Goal: Navigation & Orientation: Find specific page/section

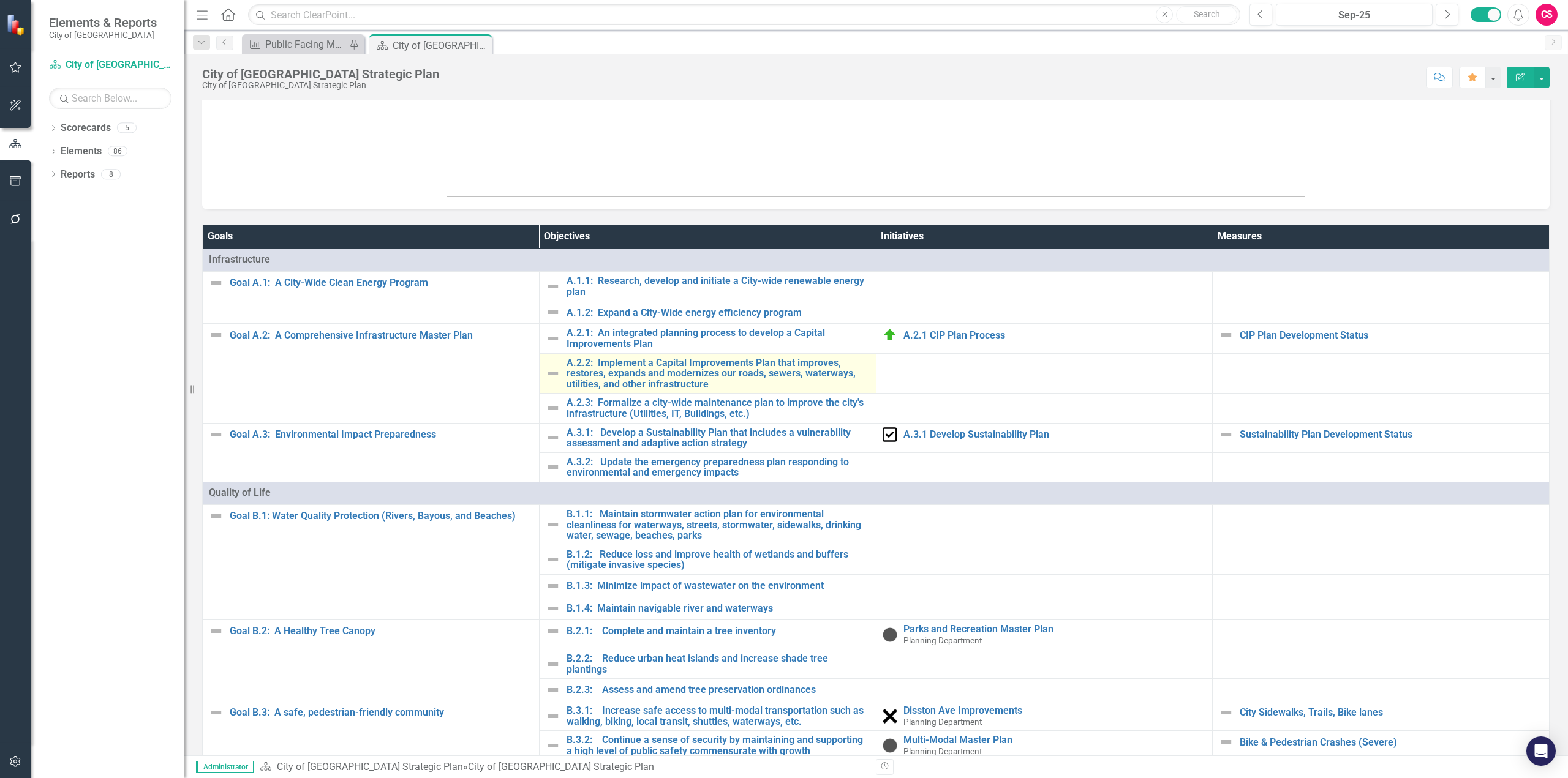
scroll to position [724, 0]
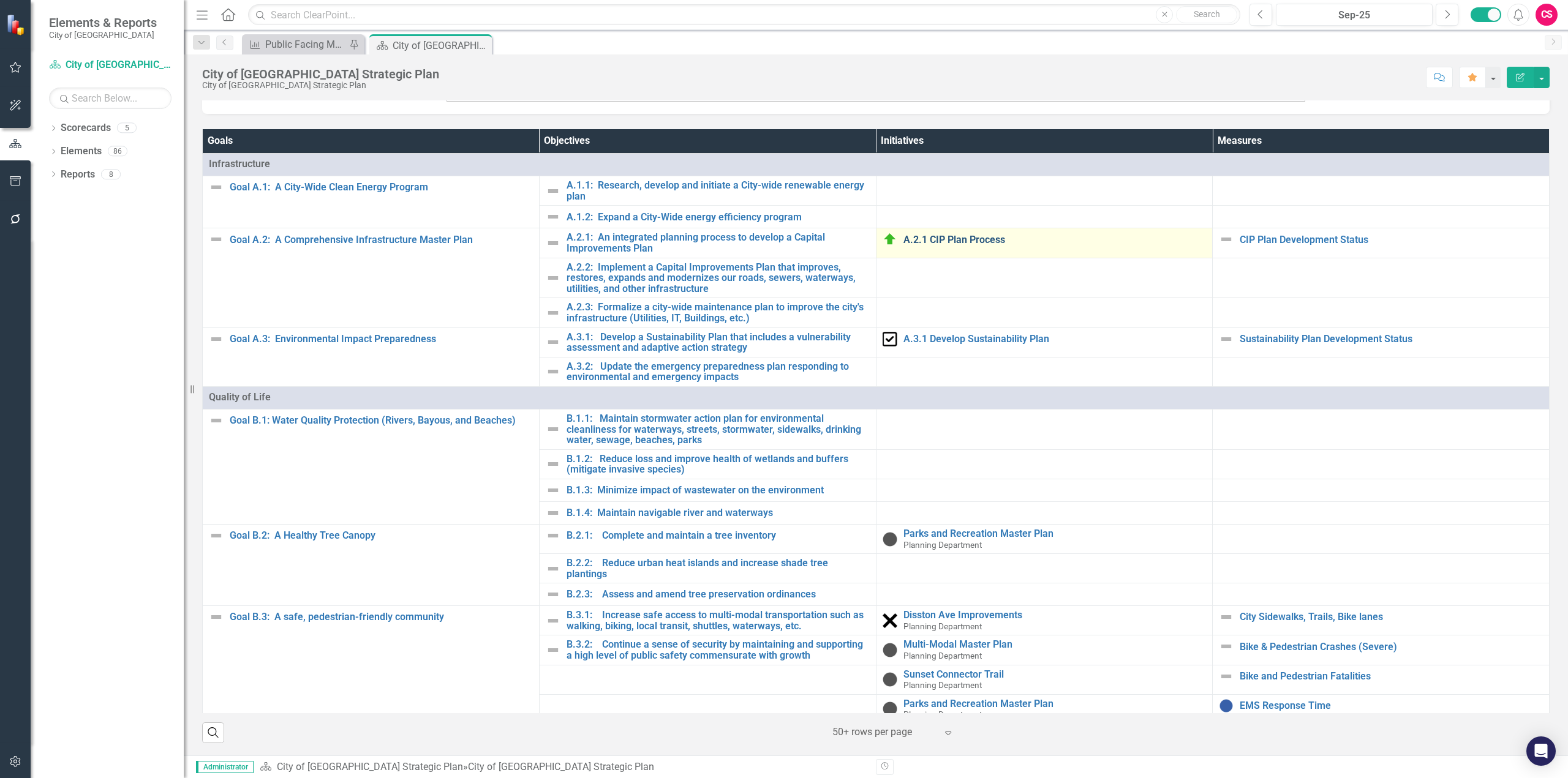
click at [923, 241] on link "A.2.1 CIP Plan Process" at bounding box center [1054, 239] width 303 height 11
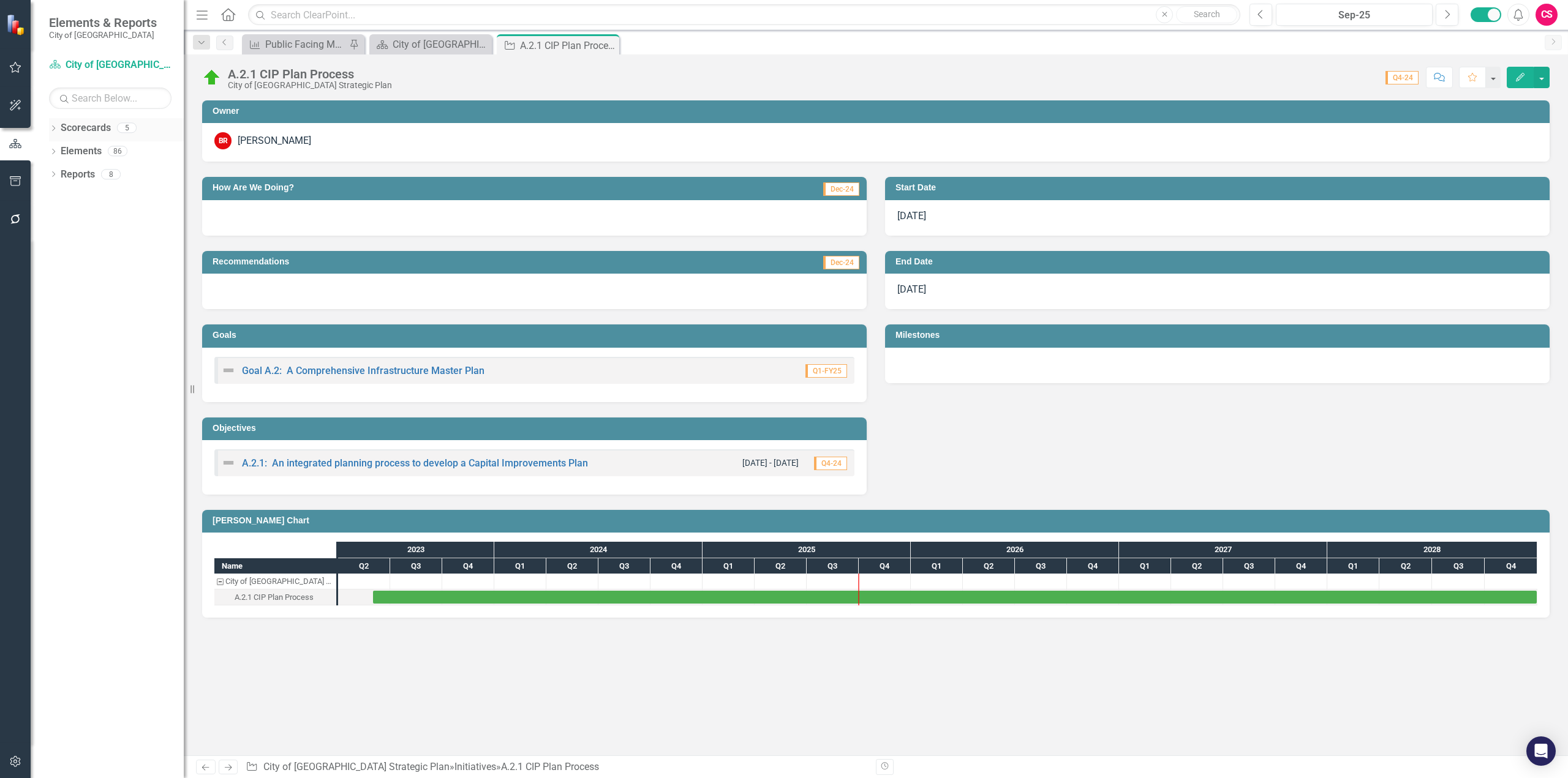
click at [53, 128] on icon "Dropdown" at bounding box center [53, 129] width 9 height 7
click at [55, 147] on div "Dropdown Scorecards 5 Dropdown City of [GEOGRAPHIC_DATA] Strategic Plan Project…" at bounding box center [115, 164] width 134 height 93
click at [57, 151] on icon "Dropdown" at bounding box center [60, 150] width 10 height 7
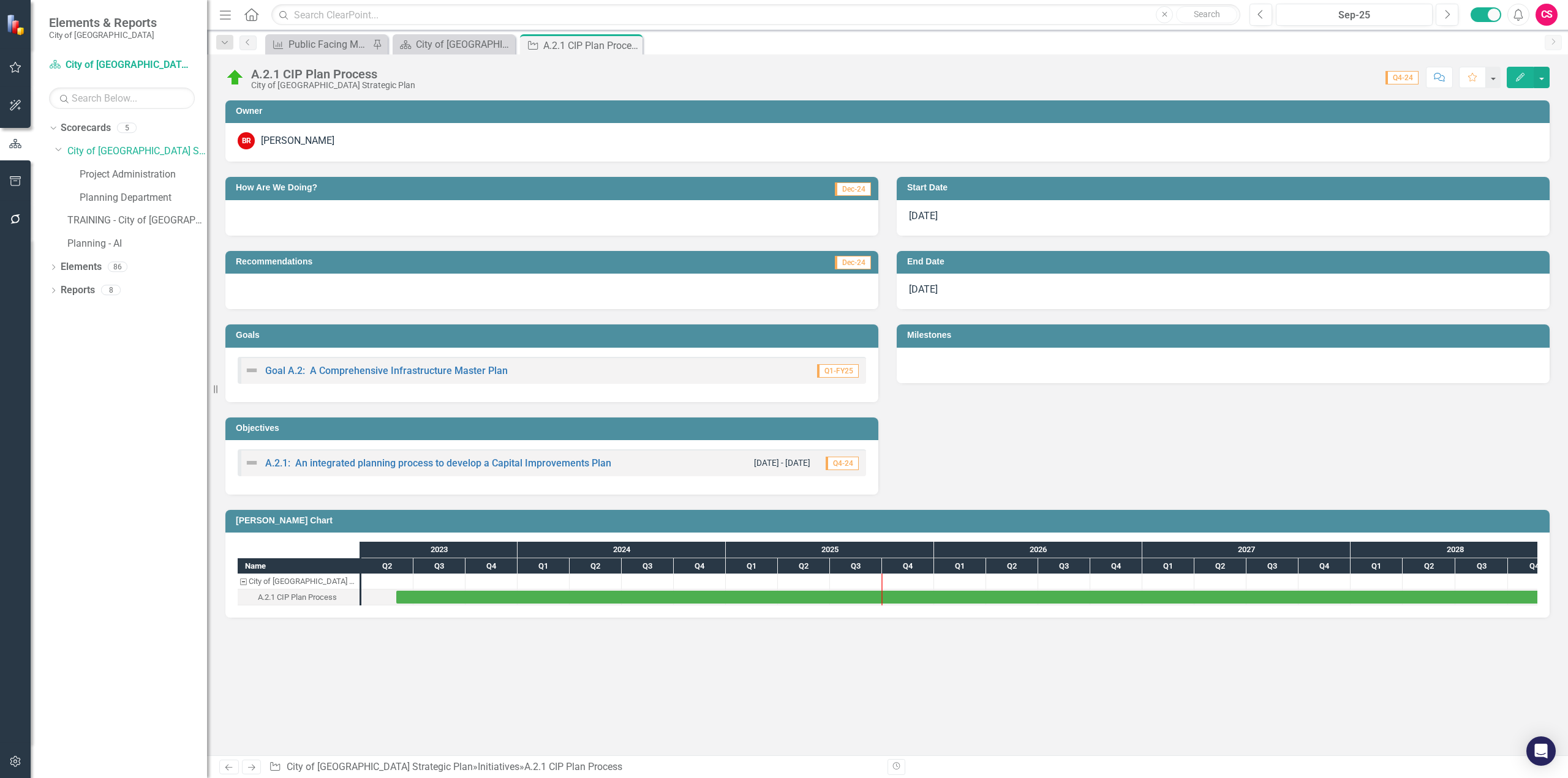
drag, startPoint x: 190, startPoint y: 121, endPoint x: 209, endPoint y: 128, distance: 20.2
click at [209, 128] on div "Resize" at bounding box center [212, 389] width 10 height 778
click at [149, 153] on link "City of [GEOGRAPHIC_DATA] Strategic Plan" at bounding box center [139, 152] width 142 height 14
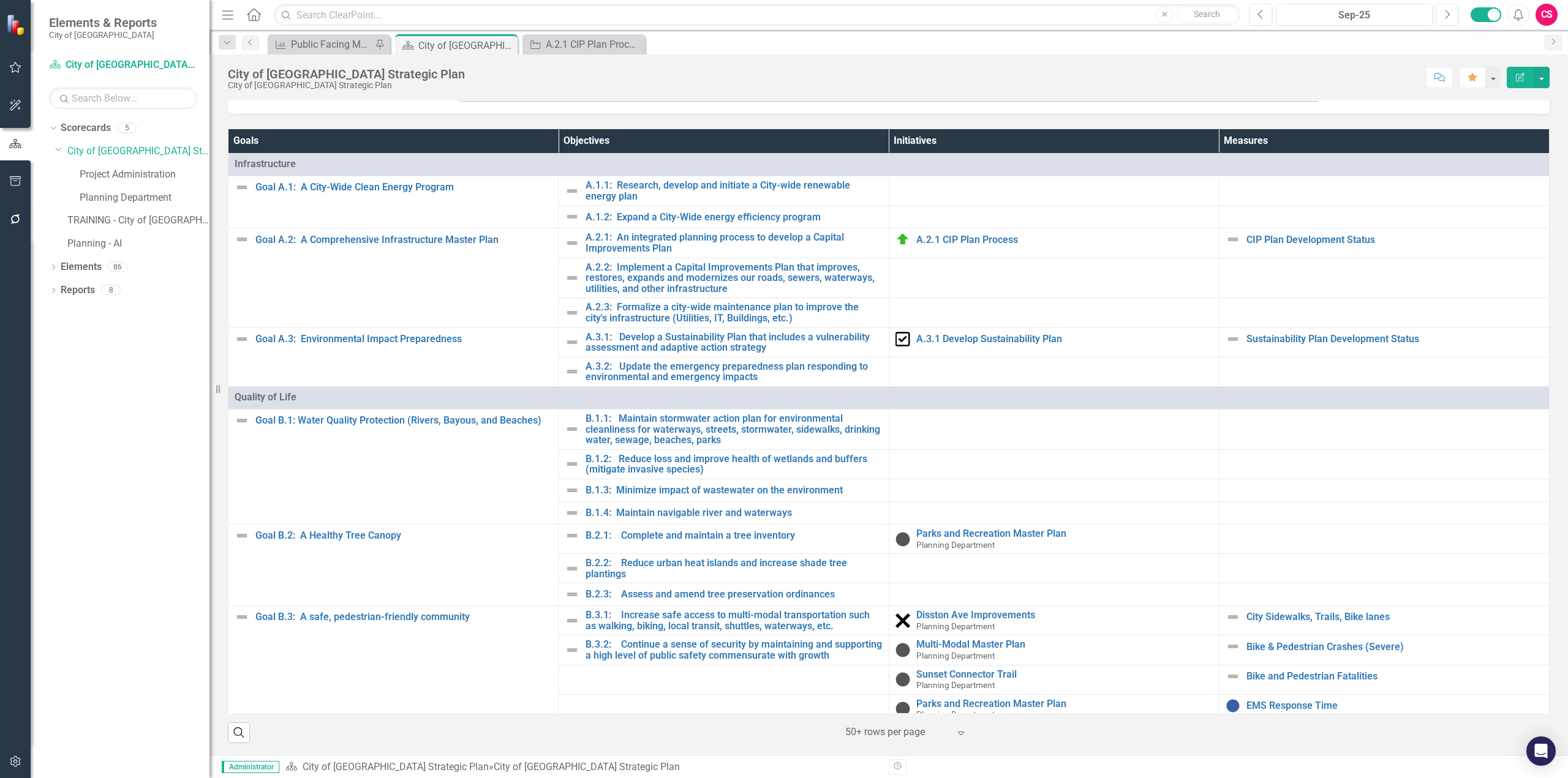
click at [20, 755] on button "button" at bounding box center [16, 762] width 28 height 26
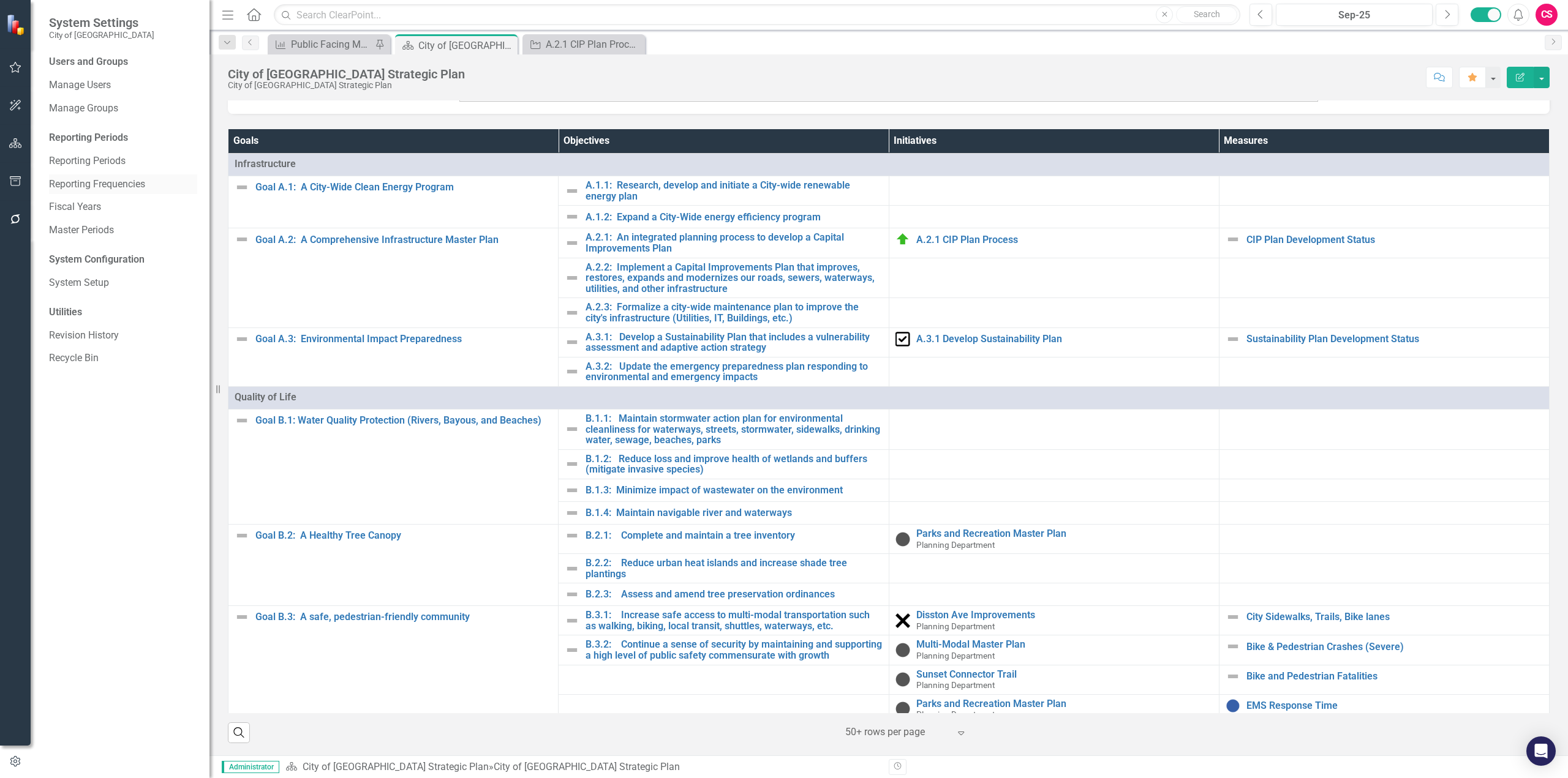
click at [106, 183] on link "Reporting Frequencies" at bounding box center [122, 185] width 148 height 14
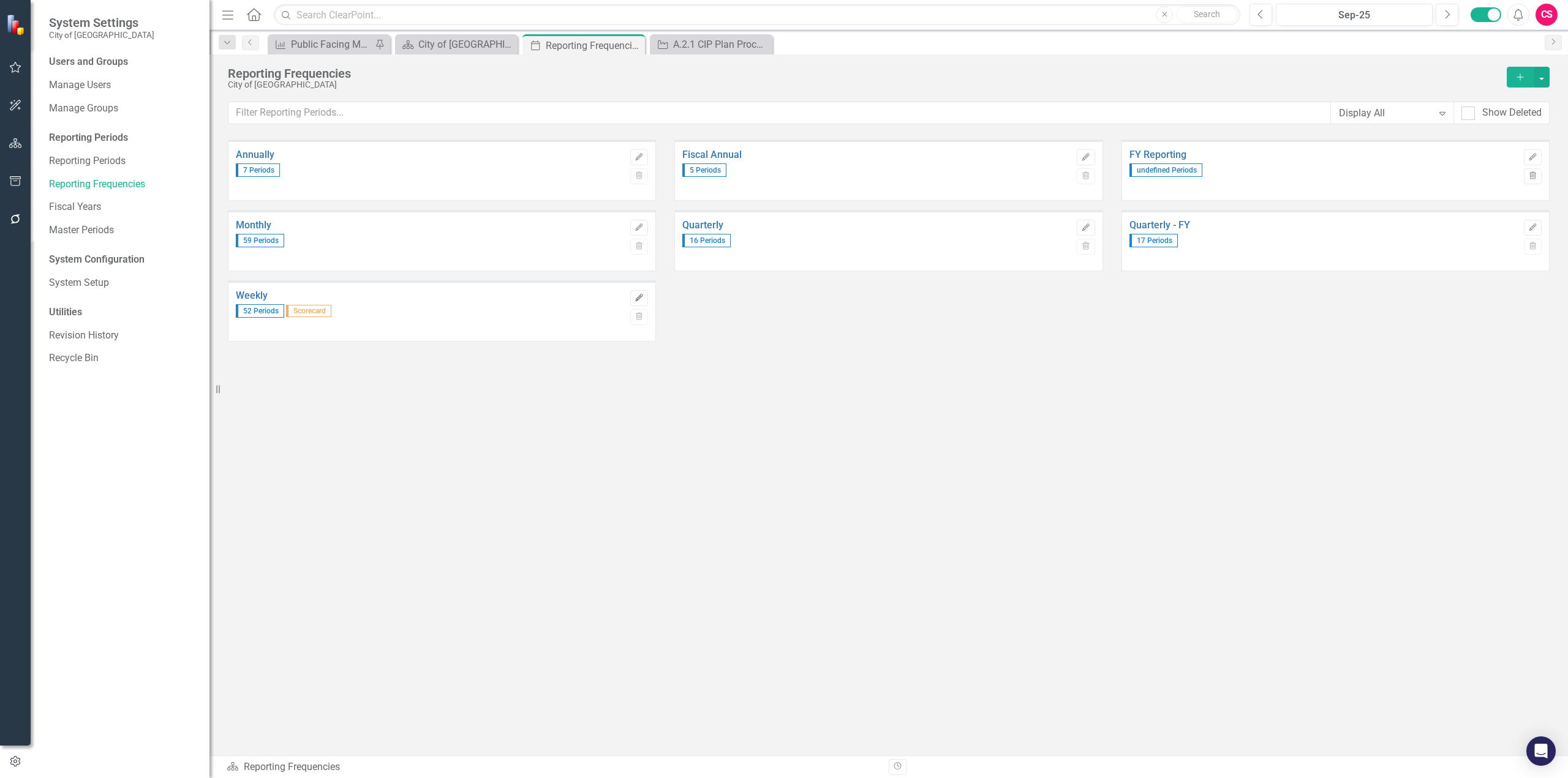
click at [633, 303] on button "Edit" at bounding box center [639, 298] width 17 height 16
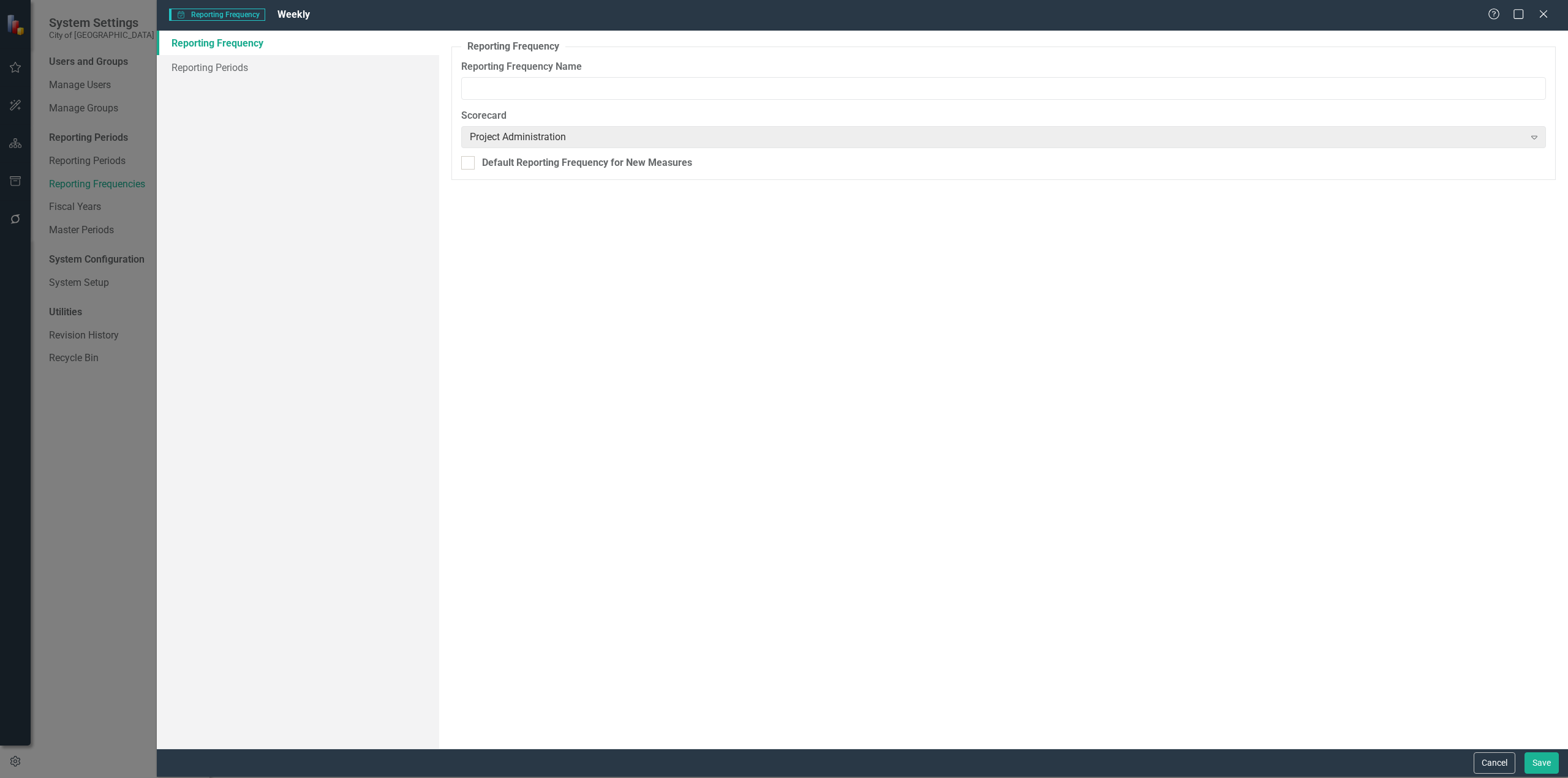
type input "Weekly"
click at [1499, 763] on button "Cancel" at bounding box center [1494, 762] width 42 height 22
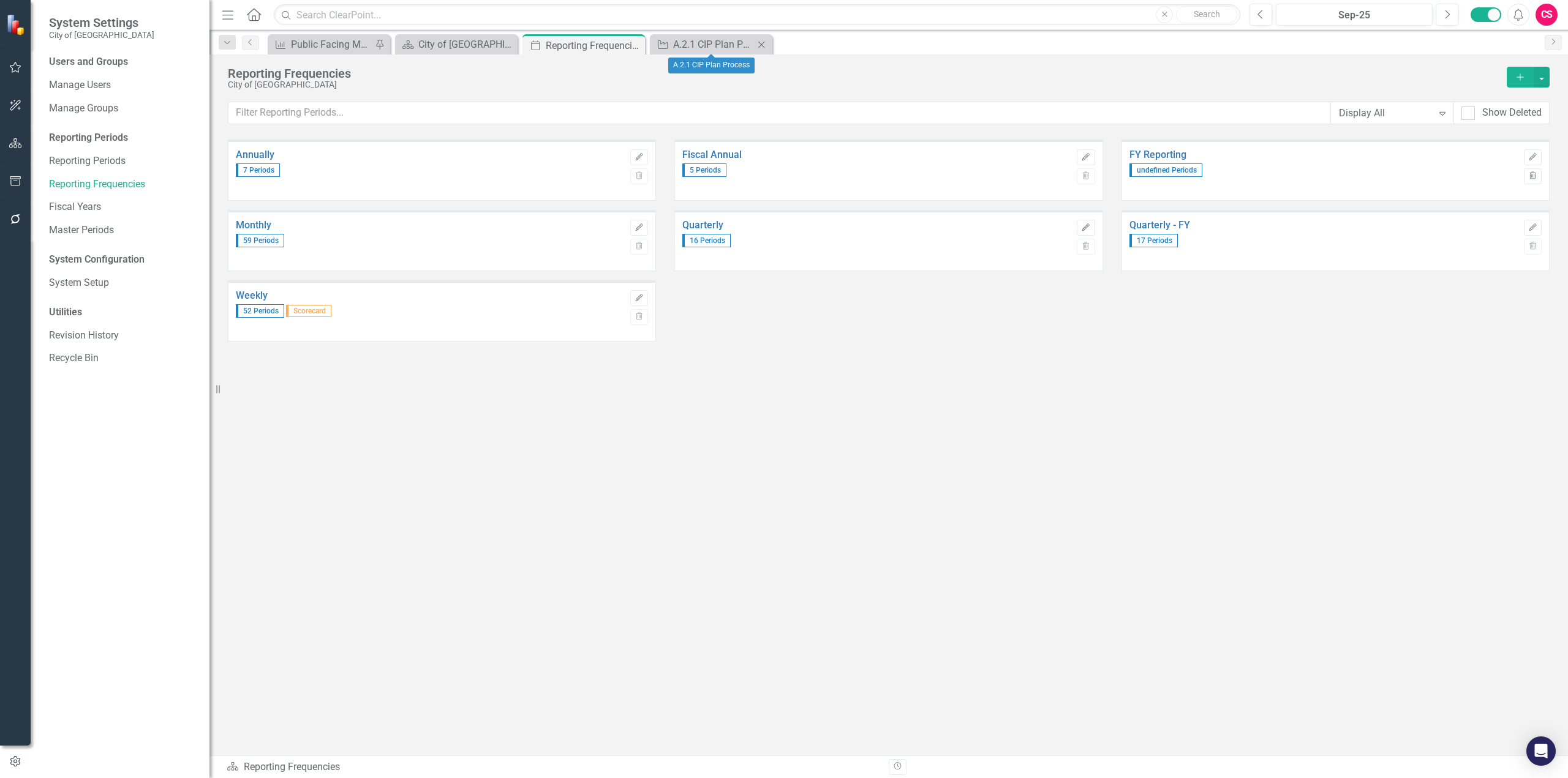
click at [718, 52] on div "Initiative A.2.1 CIP Plan Process Close" at bounding box center [711, 44] width 122 height 20
click at [720, 45] on div "A.2.1 CIP Plan Process" at bounding box center [713, 44] width 81 height 16
